Goal: Task Accomplishment & Management: Complete application form

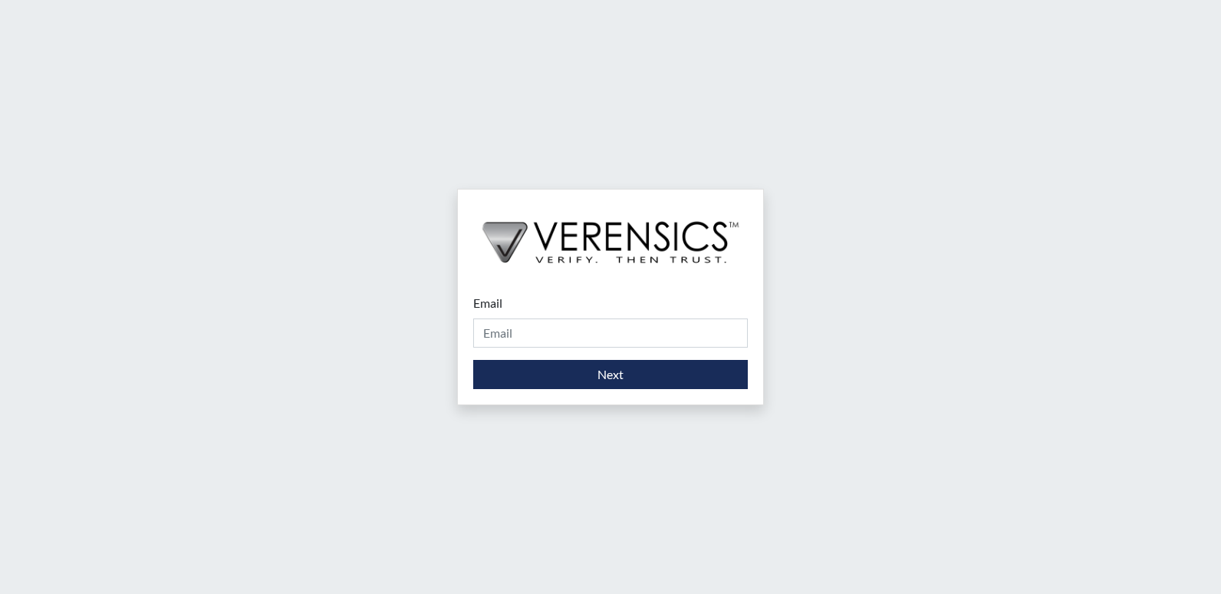
drag, startPoint x: 611, startPoint y: 314, endPoint x: 594, endPoint y: 332, distance: 24.4
click at [605, 324] on div "Email Please provide your email address." at bounding box center [610, 321] width 275 height 54
click at [594, 332] on input "Email" at bounding box center [610, 332] width 275 height 29
type input "[PERSON_NAME][EMAIL_ADDRESS][PERSON_NAME][DOMAIN_NAME]"
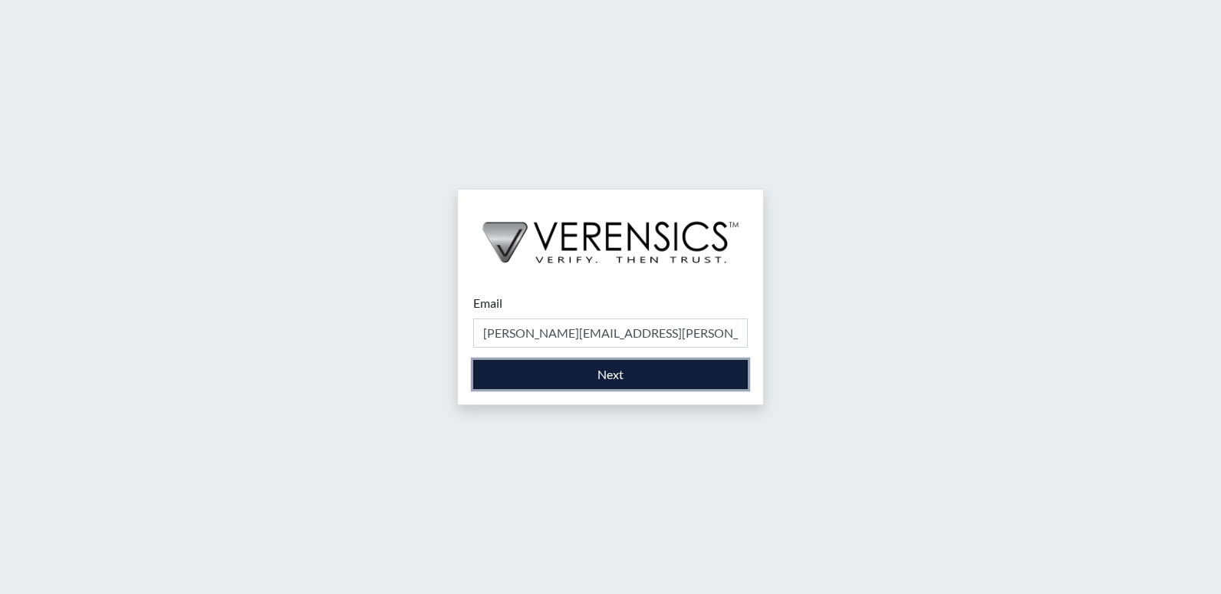
click at [589, 369] on button "Next" at bounding box center [610, 374] width 275 height 29
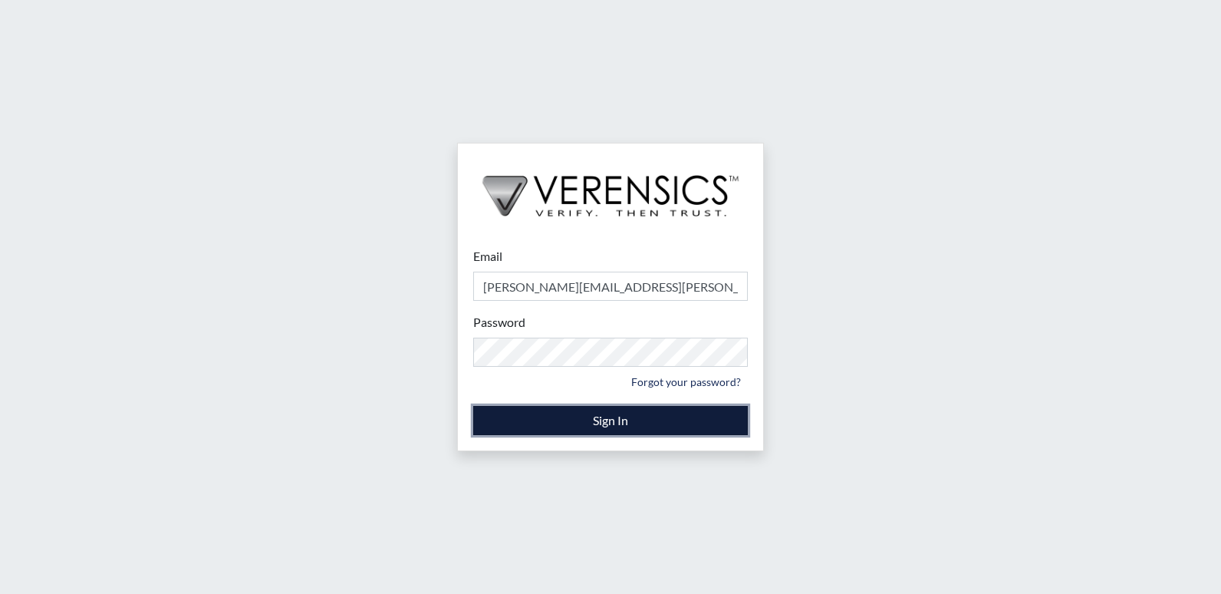
click at [481, 420] on button "Sign In" at bounding box center [610, 420] width 275 height 29
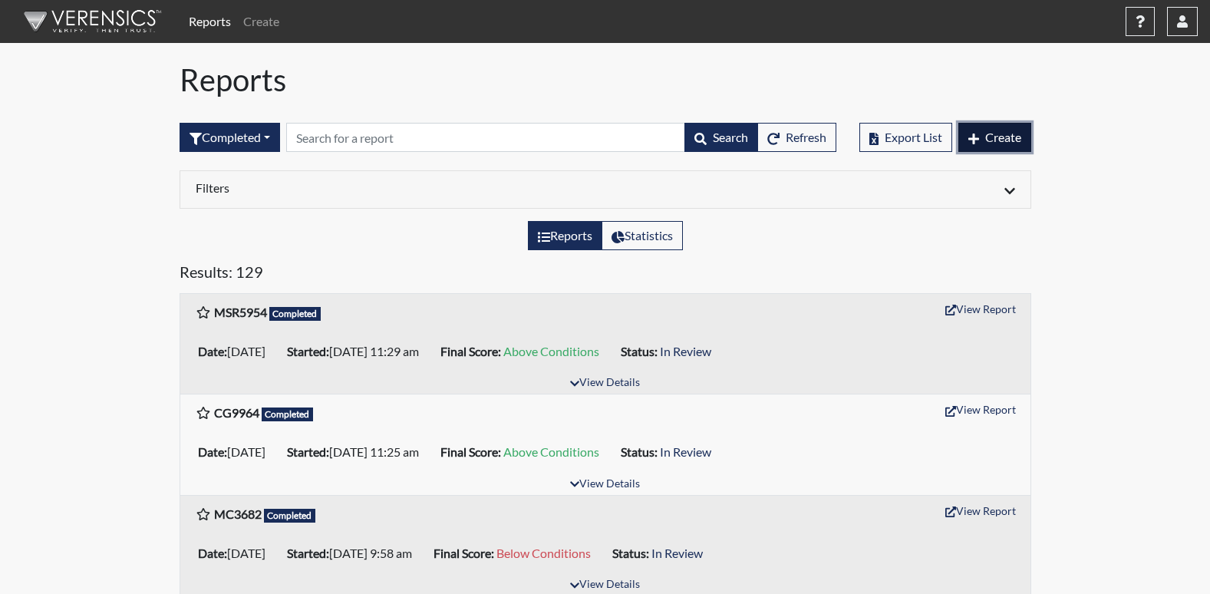
click at [985, 138] on span "Create" at bounding box center [1003, 137] width 36 height 15
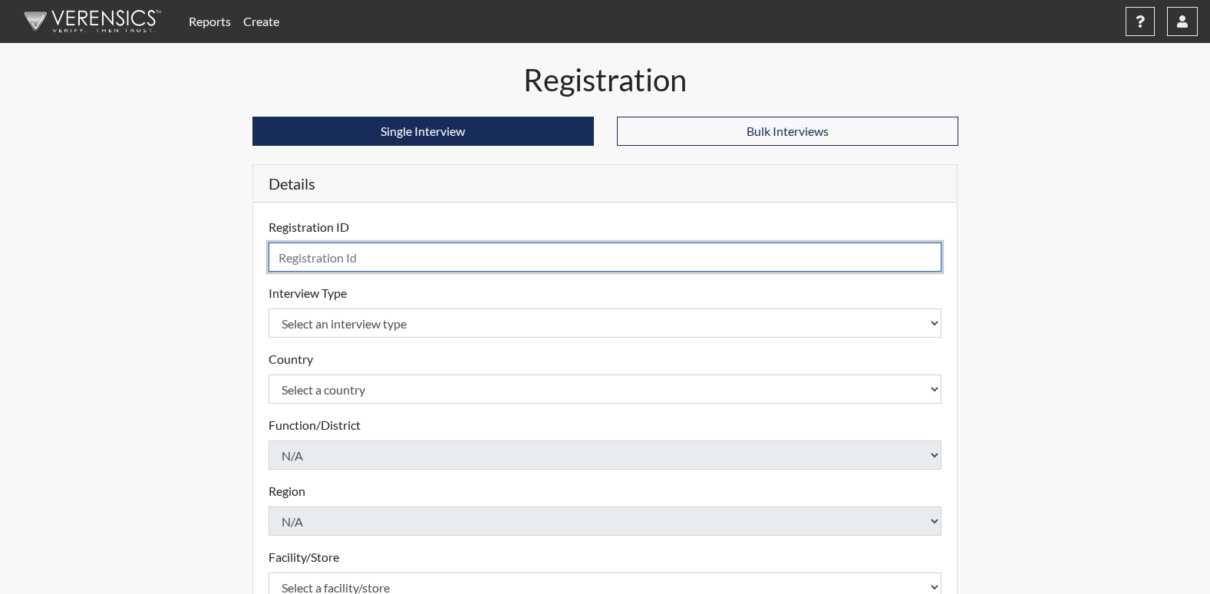
click at [384, 262] on input "text" at bounding box center [604, 256] width 673 height 29
type input "MC3643"
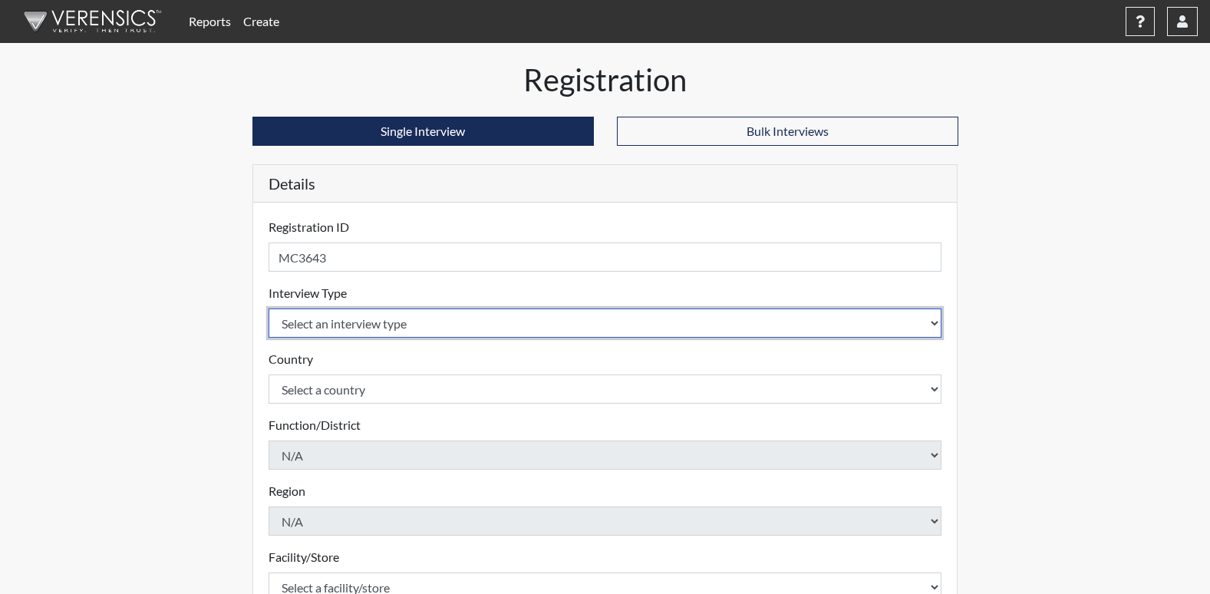
click at [383, 321] on select "Select an interview type Corrections Pre-Employment" at bounding box center [604, 322] width 673 height 29
select select "ff733e93-e1bf-11ea-9c9f-0eff0cf7eb8f"
click at [268, 308] on select "Select an interview type Corrections Pre-Employment" at bounding box center [604, 322] width 673 height 29
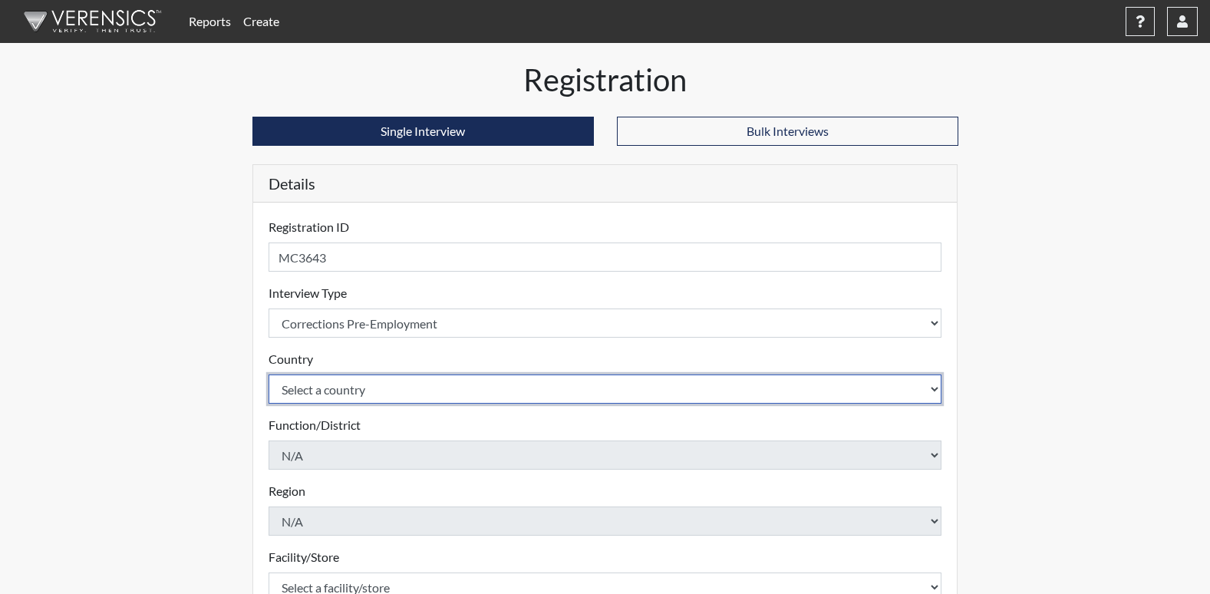
click at [382, 383] on select "Select a country [GEOGRAPHIC_DATA] [GEOGRAPHIC_DATA]" at bounding box center [604, 388] width 673 height 29
select select "united-states-of-[GEOGRAPHIC_DATA]"
click at [268, 374] on select "Select a country [GEOGRAPHIC_DATA] [GEOGRAPHIC_DATA]" at bounding box center [604, 388] width 673 height 29
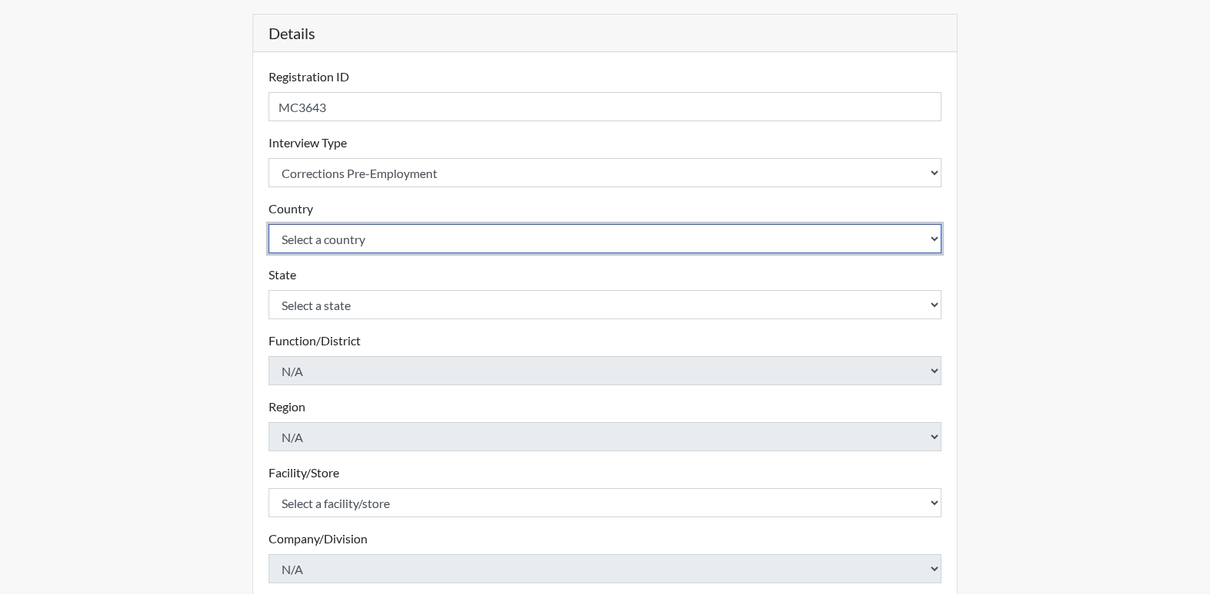
scroll to position [153, 0]
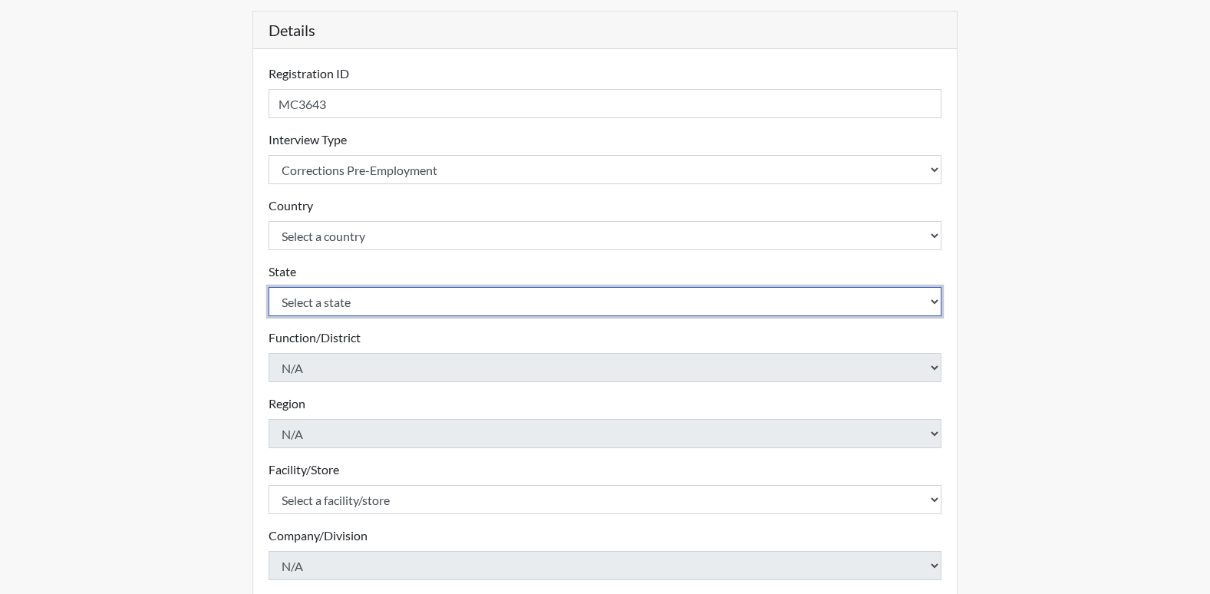
click at [368, 301] on select "Select a state [US_STATE] [US_STATE] [US_STATE] [US_STATE] [US_STATE] [US_STATE…" at bounding box center [604, 301] width 673 height 29
select select "GA"
click at [268, 287] on select "Select a state [US_STATE] [US_STATE] [US_STATE] [US_STATE] [US_STATE] [US_STATE…" at bounding box center [604, 301] width 673 height 29
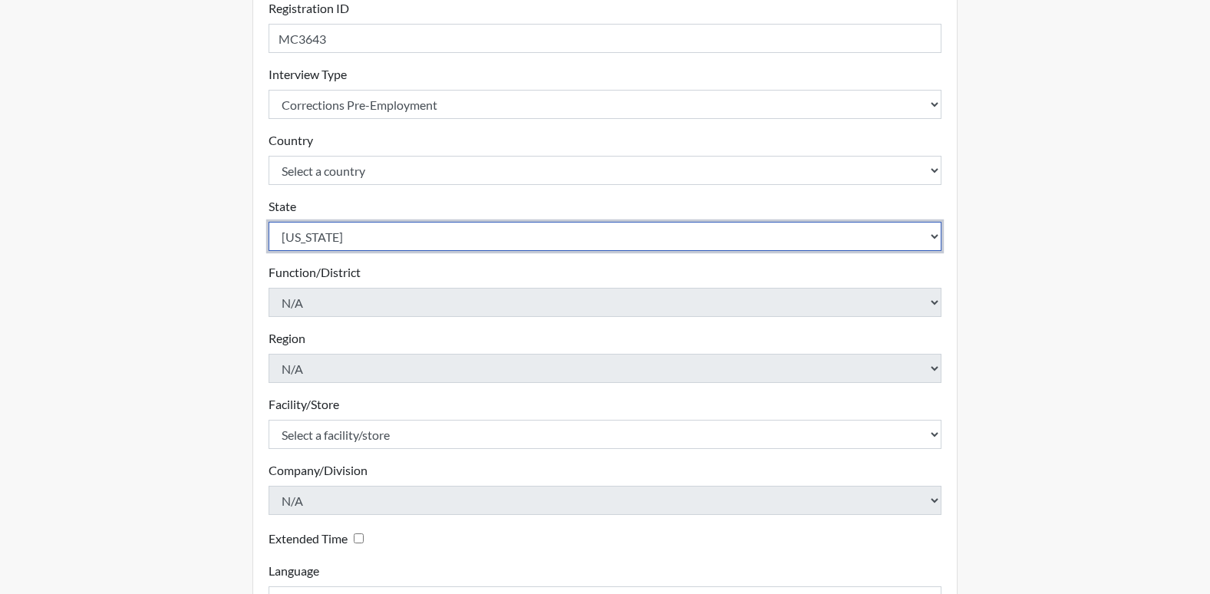
scroll to position [307, 0]
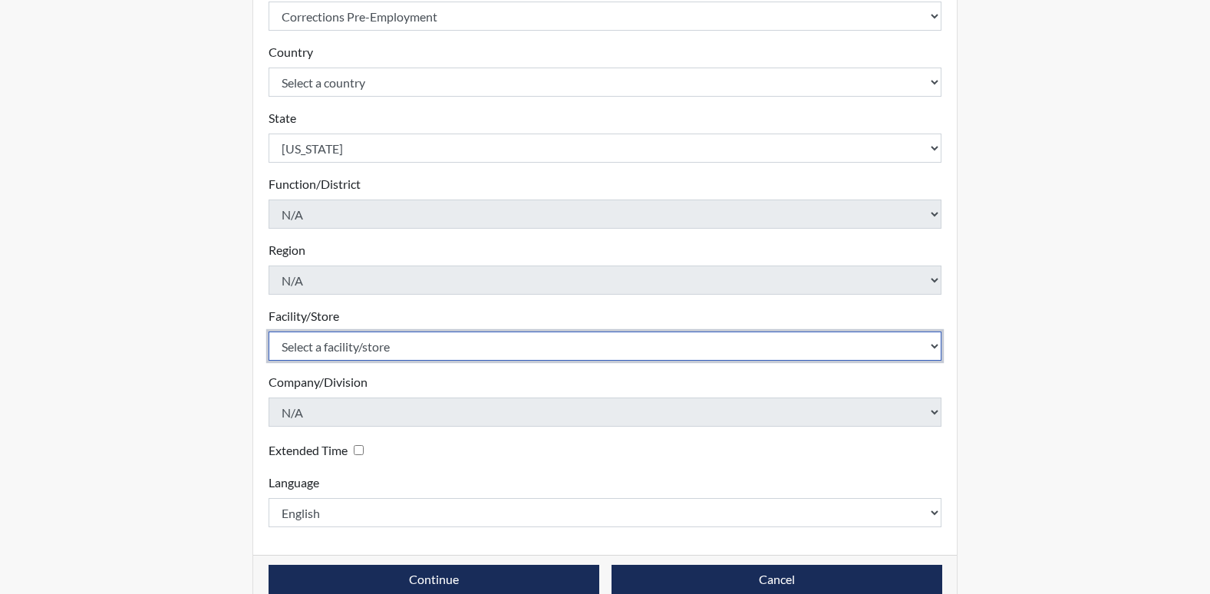
click at [400, 337] on select "Select a facility/store GD&CP*" at bounding box center [604, 345] width 673 height 29
select select "caef7334-c143-44bb-af56-c58759ea25cb"
click at [268, 331] on select "Select a facility/store GD&CP*" at bounding box center [604, 345] width 673 height 29
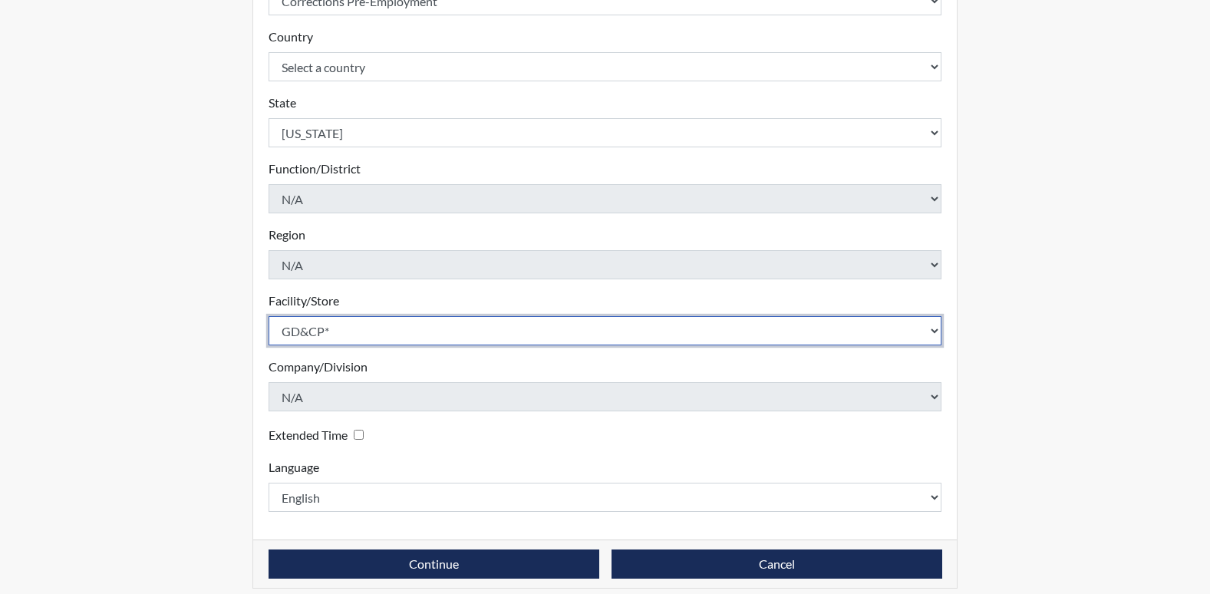
scroll to position [335, 0]
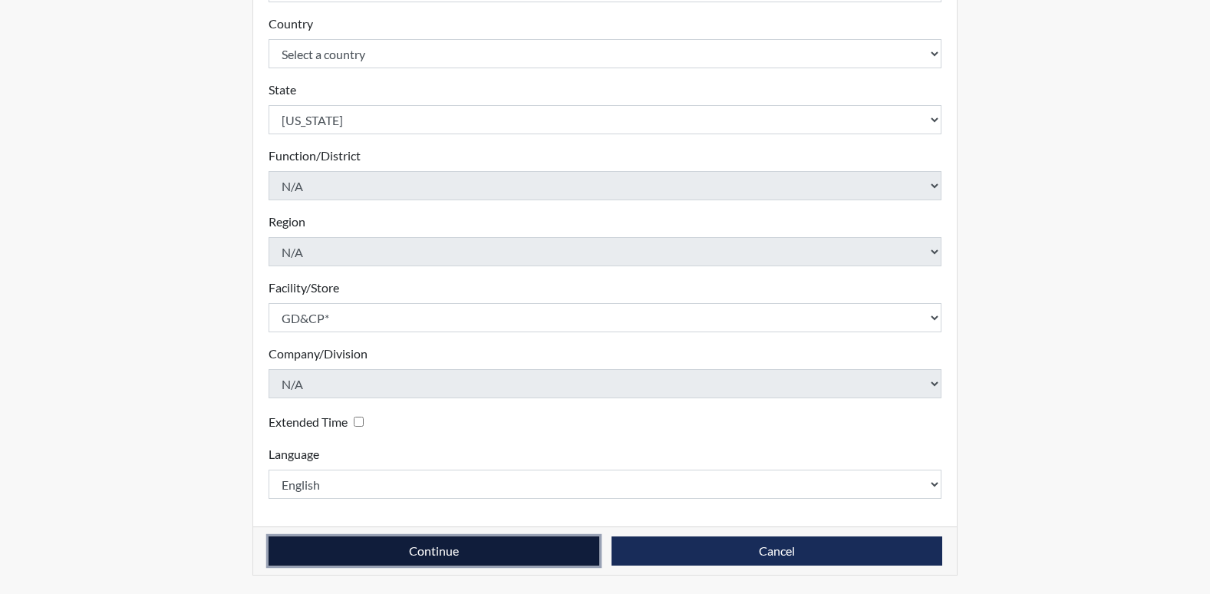
click at [414, 550] on button "Continue" at bounding box center [433, 550] width 331 height 29
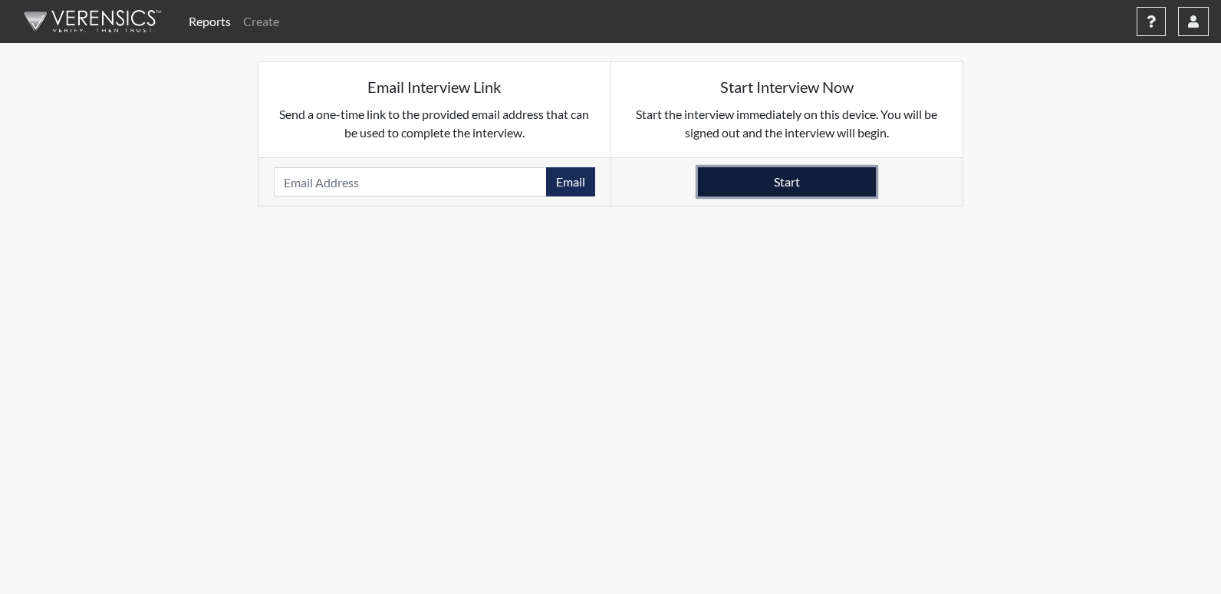
click at [767, 189] on button "Start" at bounding box center [787, 181] width 178 height 29
